Goal: Information Seeking & Learning: Find specific fact

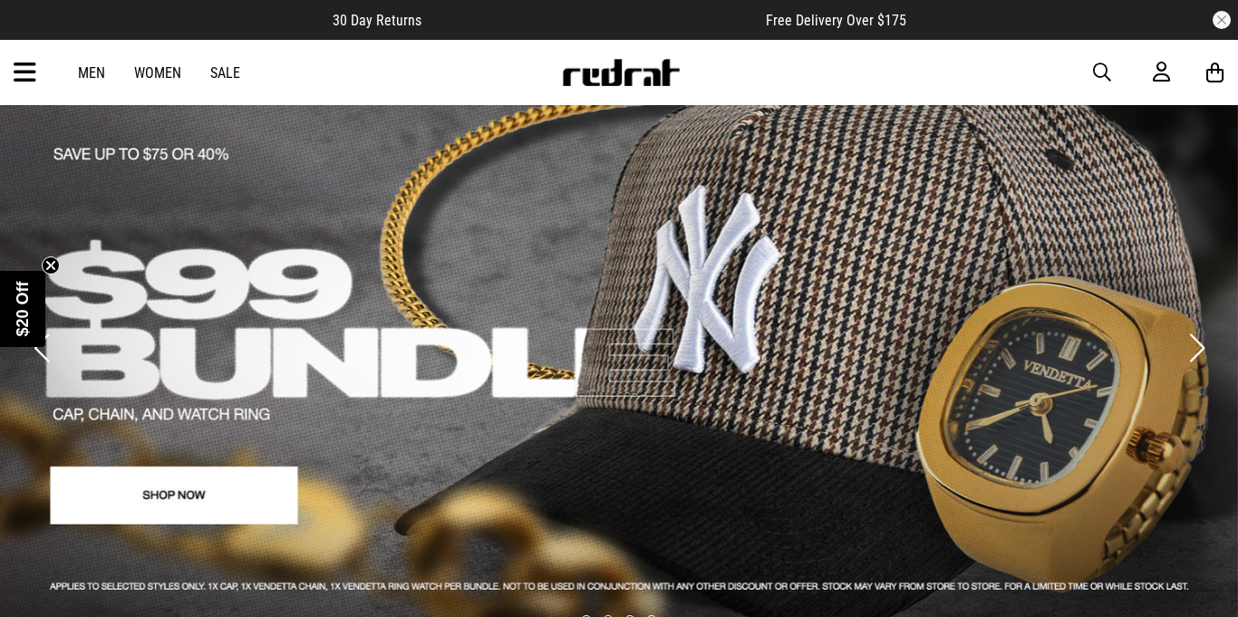
click at [1096, 70] on span "button" at bounding box center [1102, 73] width 18 height 22
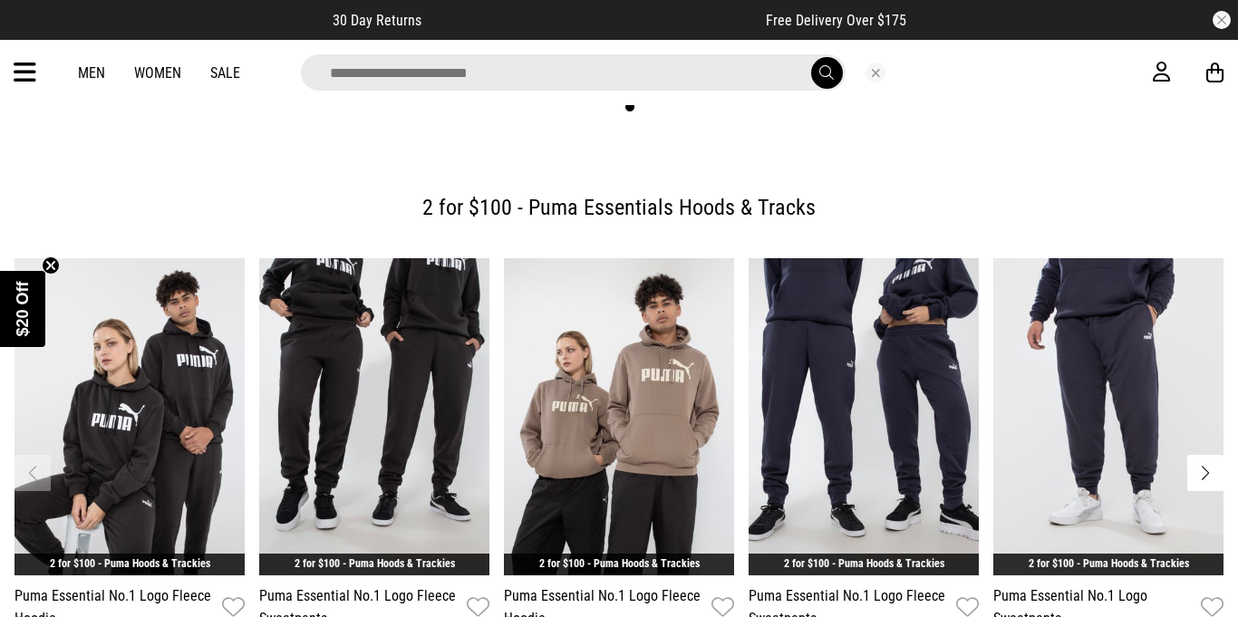
click at [617, 88] on input "search" at bounding box center [573, 72] width 545 height 36
type input "****"
click at [811, 57] on button "submit" at bounding box center [827, 73] width 32 height 32
